Goal: Information Seeking & Learning: Learn about a topic

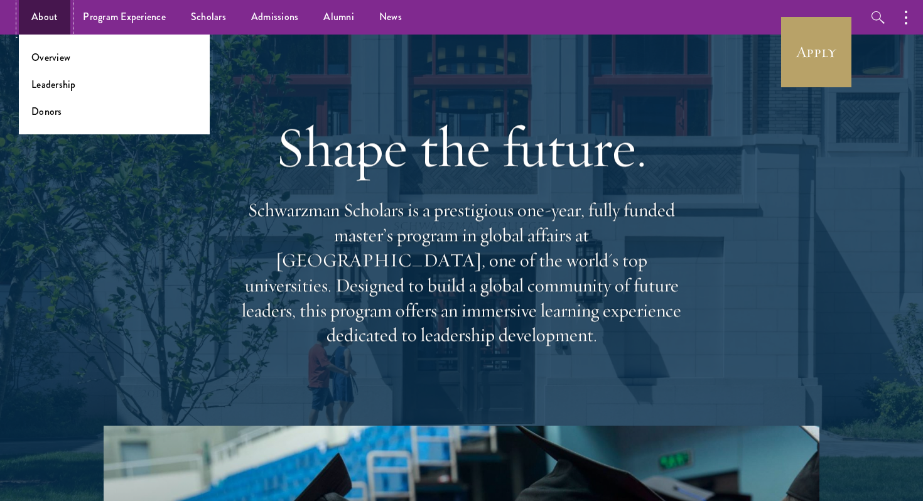
click at [53, 18] on link "About" at bounding box center [44, 17] width 51 height 35
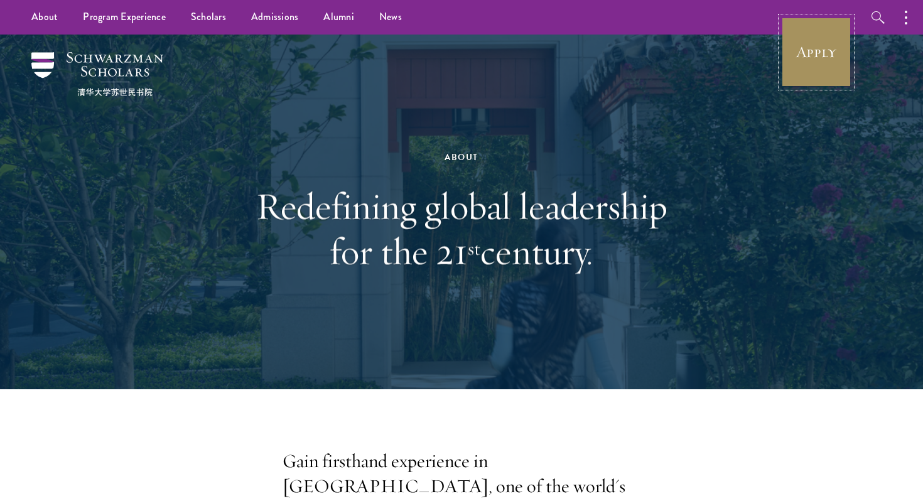
click at [816, 58] on link "Apply" at bounding box center [816, 52] width 70 height 70
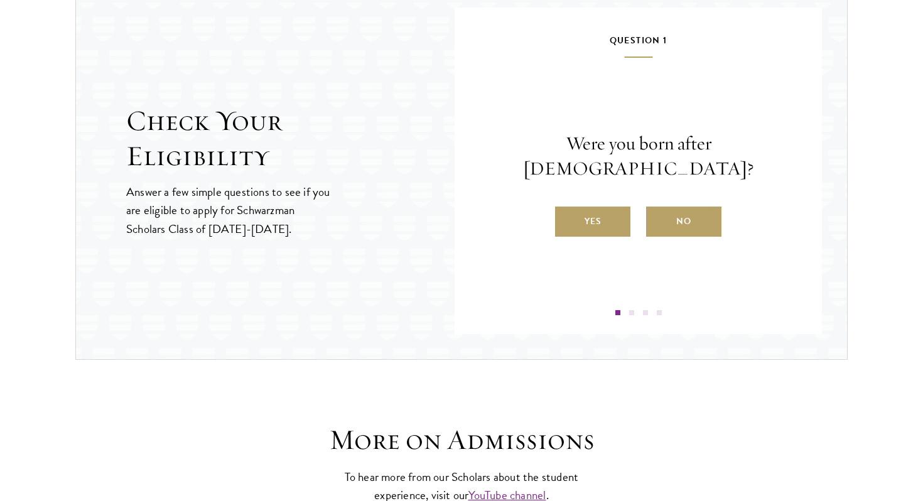
scroll to position [1348, 0]
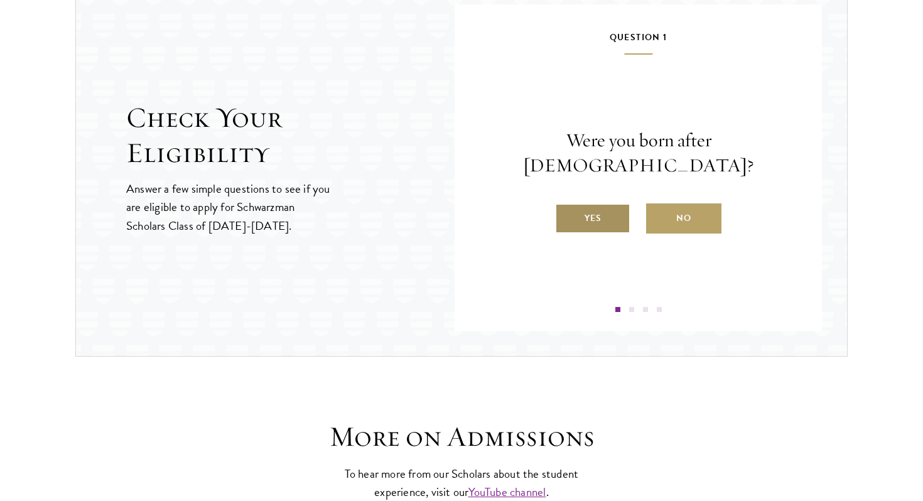
click at [586, 208] on label "Yes" at bounding box center [592, 218] width 75 height 30
click at [566, 208] on input "Yes" at bounding box center [560, 210] width 11 height 11
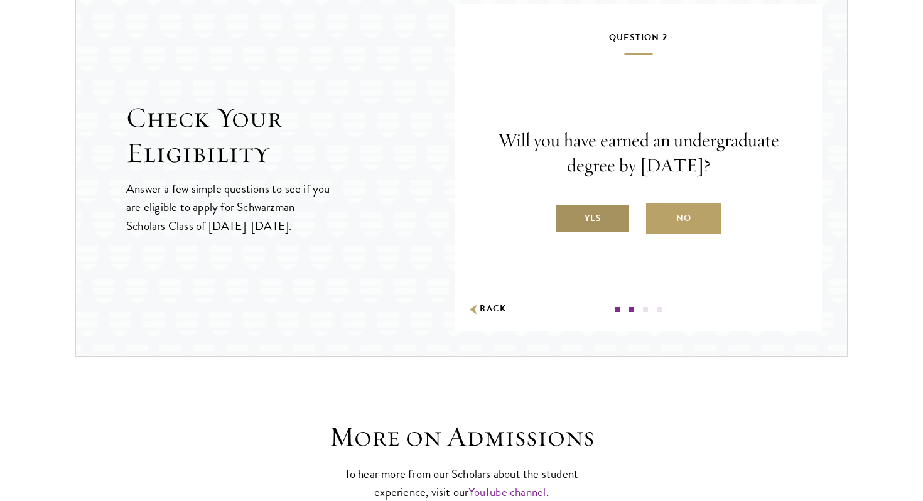
click at [608, 222] on label "Yes" at bounding box center [592, 218] width 75 height 30
click at [566, 216] on input "Yes" at bounding box center [560, 210] width 11 height 11
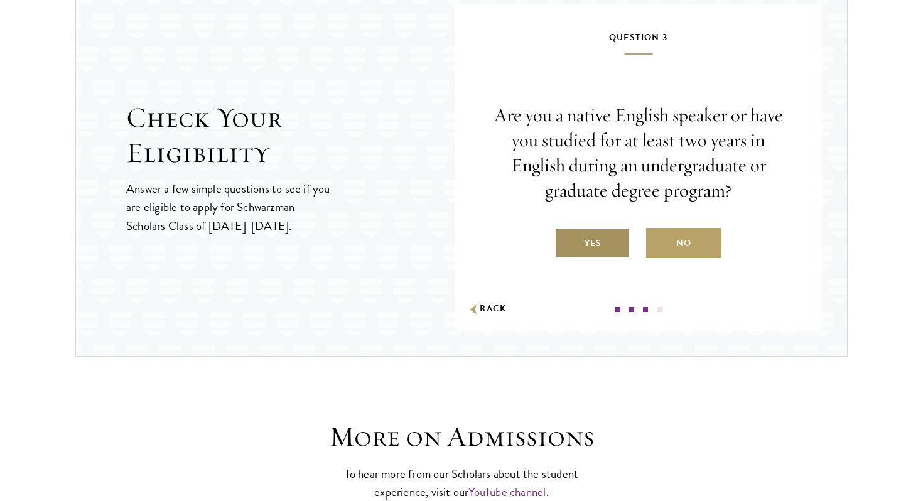
click at [605, 245] on label "Yes" at bounding box center [592, 243] width 75 height 30
click at [566, 241] on input "Yes" at bounding box center [560, 235] width 11 height 11
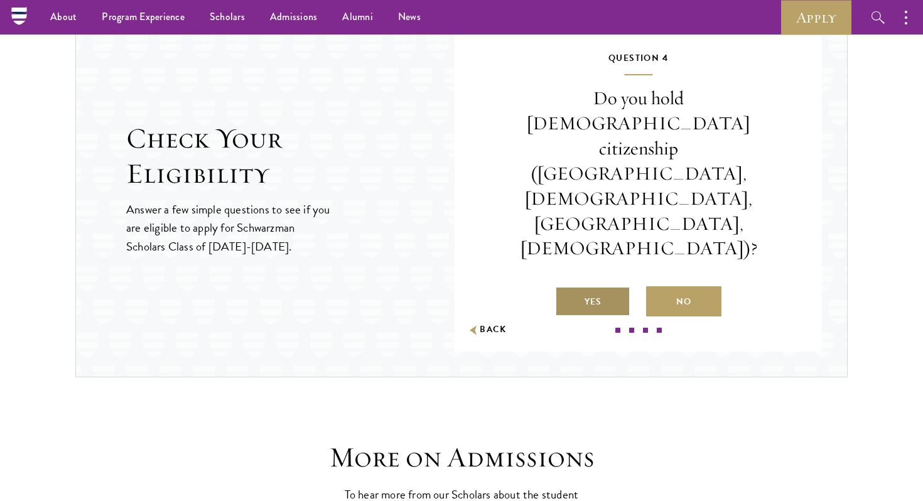
scroll to position [1323, 0]
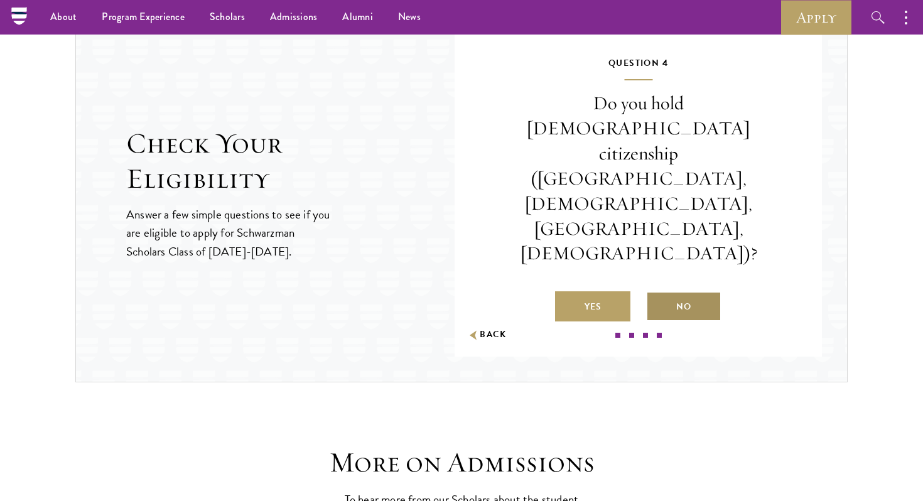
click at [697, 291] on label "No" at bounding box center [683, 306] width 75 height 30
click at [657, 293] on input "No" at bounding box center [651, 298] width 11 height 11
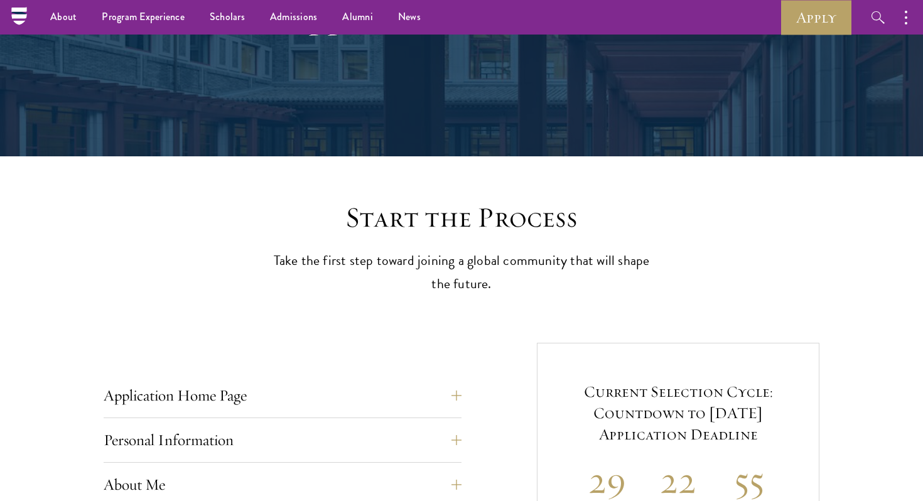
scroll to position [0, 0]
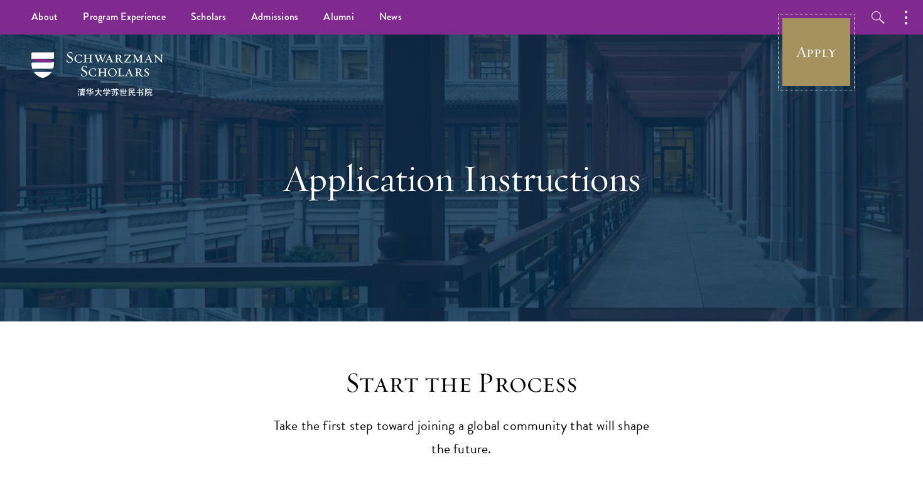
click at [831, 77] on link "Apply" at bounding box center [816, 52] width 70 height 70
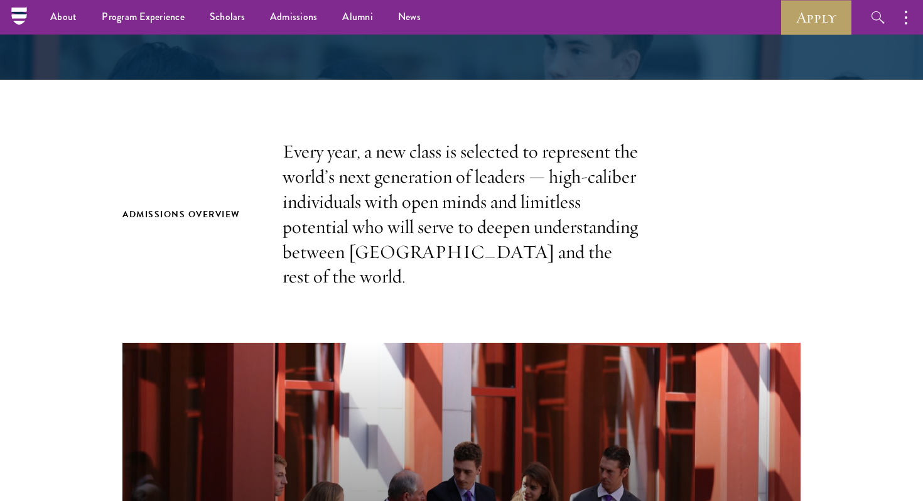
scroll to position [220, 0]
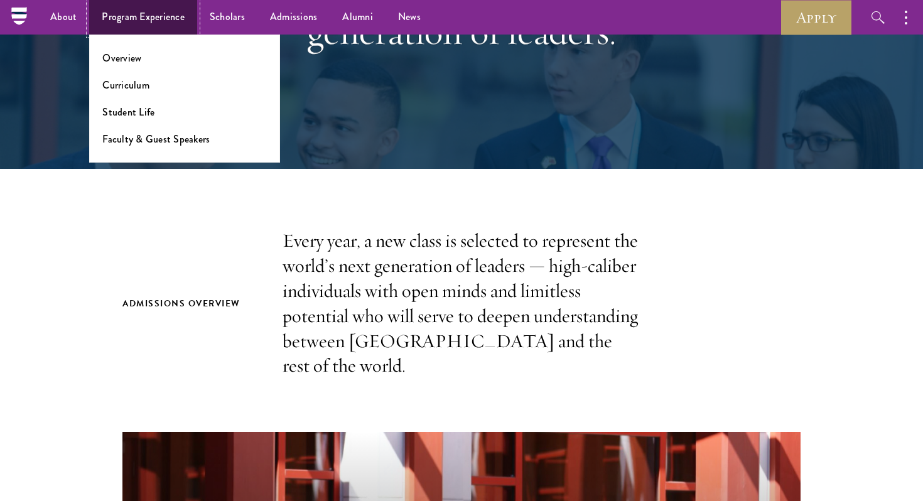
click at [131, 12] on link "Program Experience" at bounding box center [143, 17] width 108 height 35
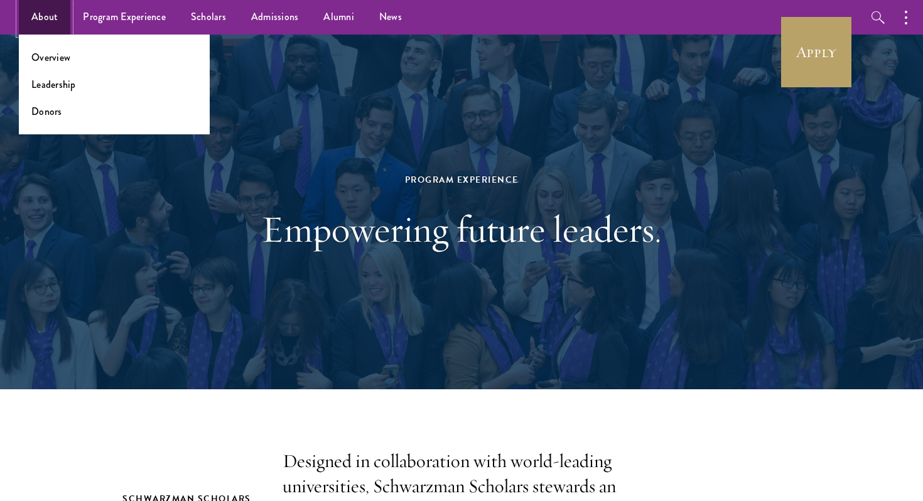
click at [41, 20] on link "About" at bounding box center [44, 17] width 51 height 35
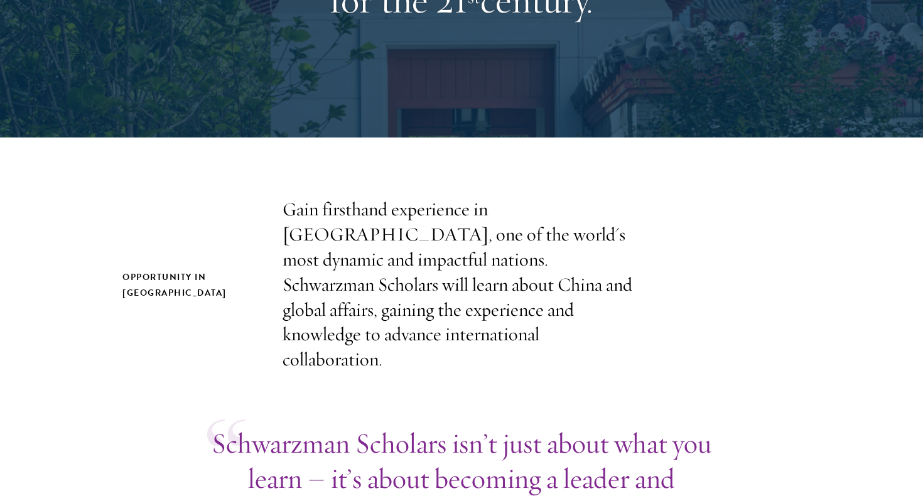
scroll to position [254, 0]
